Goal: Information Seeking & Learning: Learn about a topic

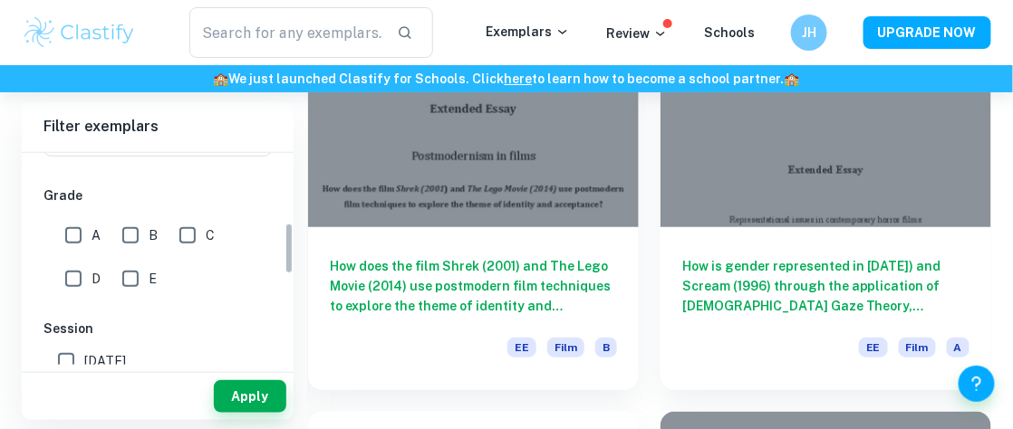
scroll to position [287, 0]
click at [74, 235] on input "A" at bounding box center [73, 234] width 36 height 36
checkbox input "true"
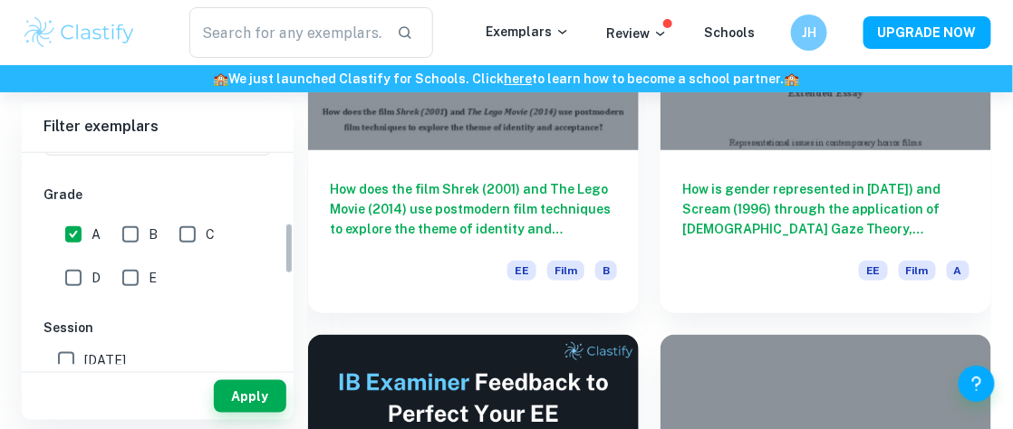
scroll to position [375, 0]
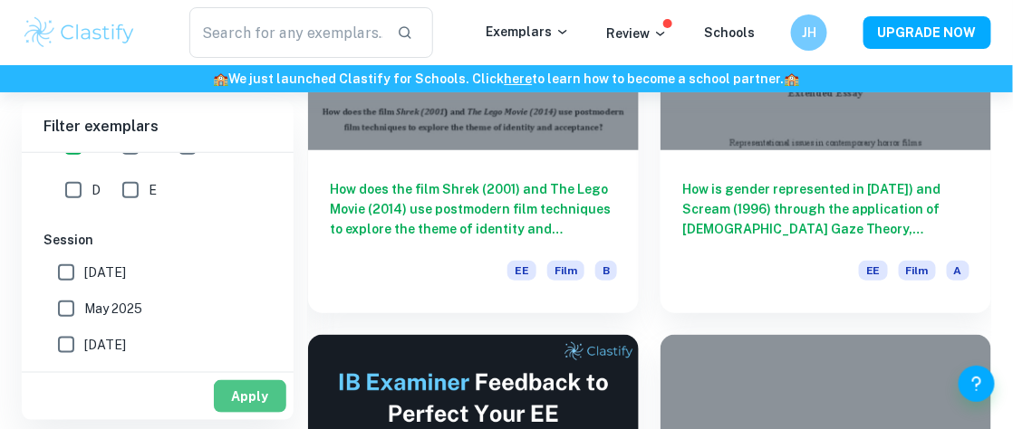
click at [240, 399] on button "Apply" at bounding box center [250, 396] width 72 height 33
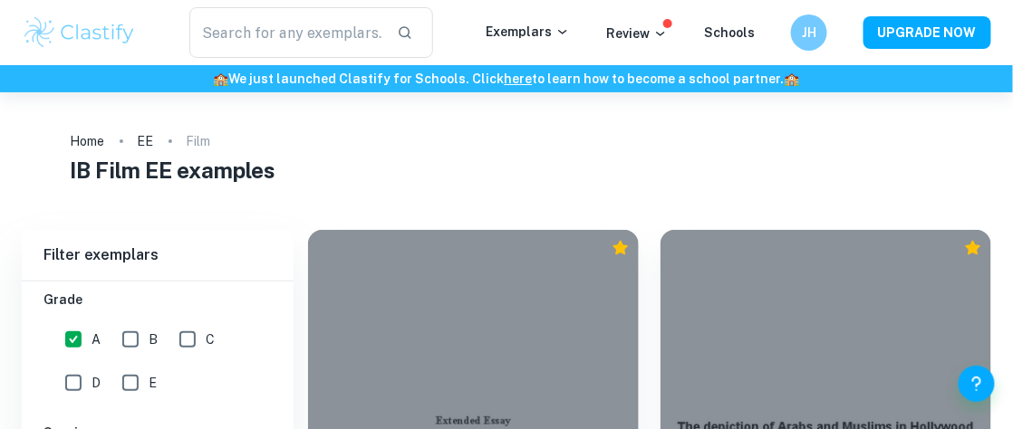
scroll to position [230, 0]
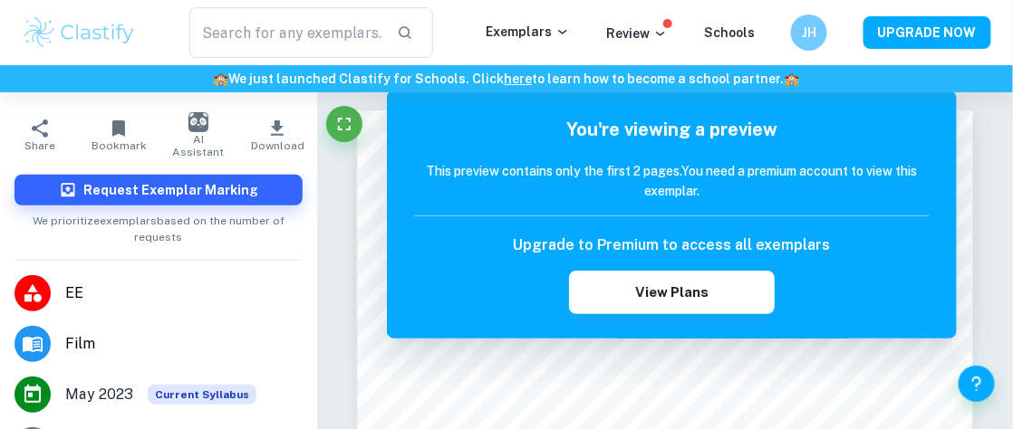
scroll to position [351, 0]
